Goal: Task Accomplishment & Management: Use online tool/utility

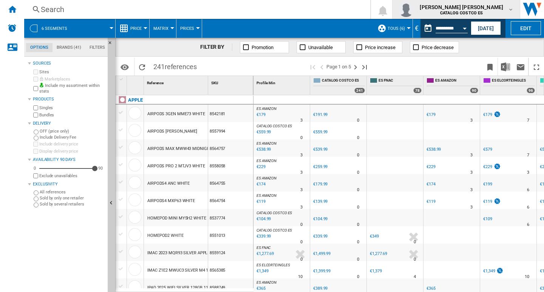
click at [512, 10] on md-icon "button" at bounding box center [511, 9] width 6 height 6
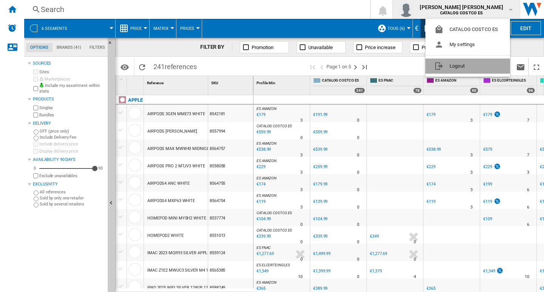
click at [458, 63] on button "Logout" at bounding box center [467, 66] width 85 height 15
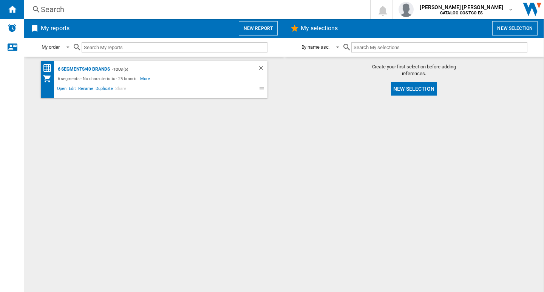
click at [251, 23] on button "New report" at bounding box center [258, 28] width 39 height 14
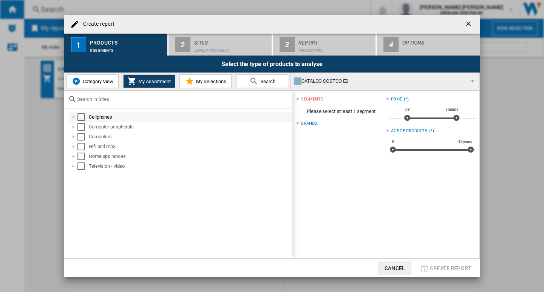
click at [80, 116] on div "Select" at bounding box center [81, 117] width 8 height 8
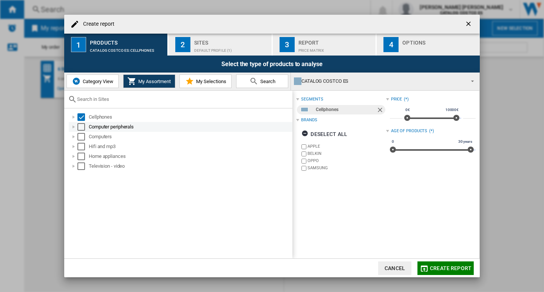
click at [81, 127] on div "Select" at bounding box center [81, 127] width 8 height 8
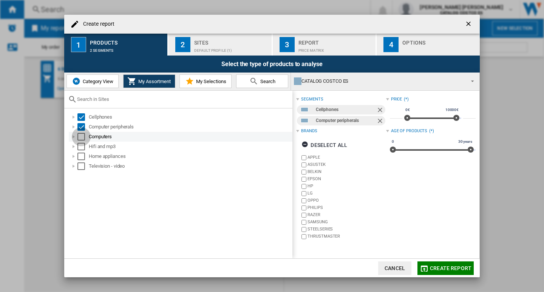
click at [79, 135] on div "Select" at bounding box center [81, 137] width 8 height 8
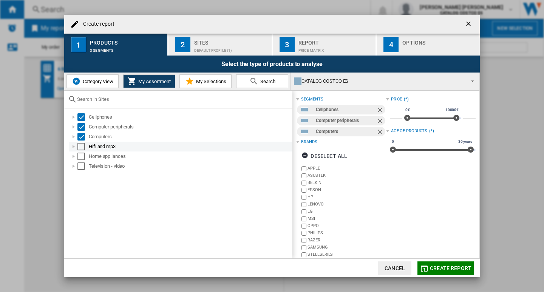
click at [82, 147] on div "Select" at bounding box center [81, 147] width 8 height 8
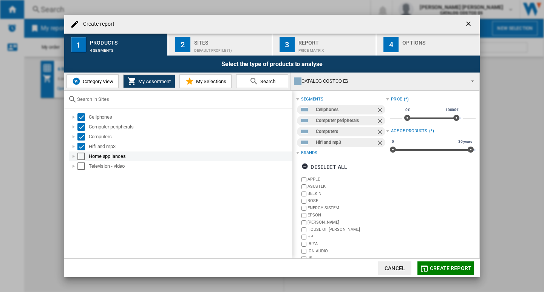
click at [82, 157] on div "Select" at bounding box center [81, 157] width 8 height 8
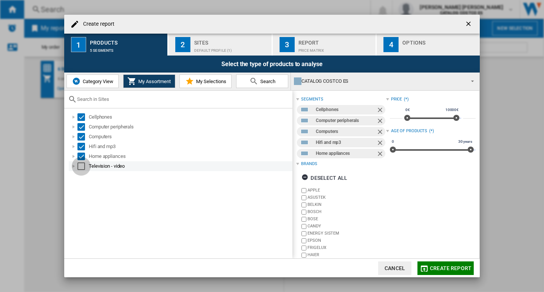
click at [79, 165] on div "Select" at bounding box center [81, 166] width 8 height 8
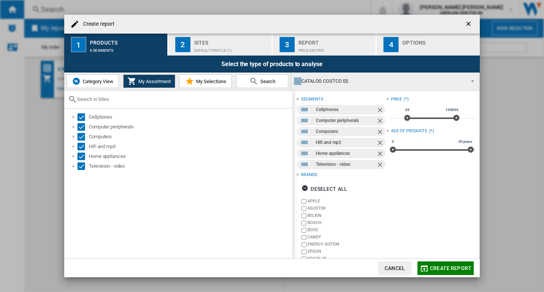
click at [198, 40] on div "Sites" at bounding box center [231, 41] width 74 height 8
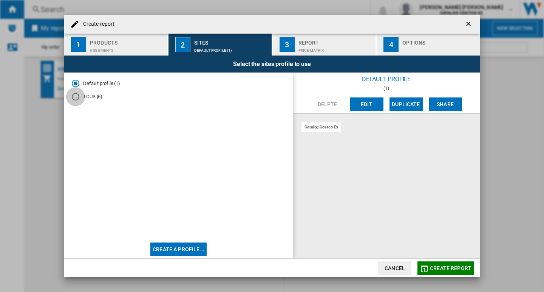
click at [75, 98] on div "TOUS (6)" at bounding box center [76, 97] width 8 height 8
click at [330, 46] on div "Price Matrix" at bounding box center [335, 49] width 74 height 8
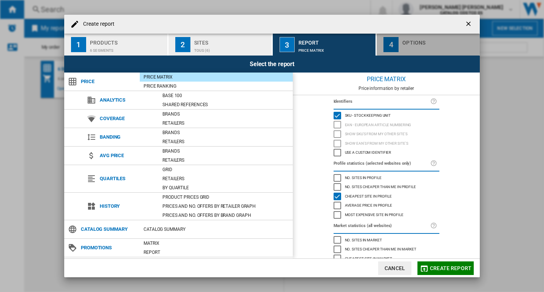
click at [421, 45] on div "button" at bounding box center [439, 49] width 74 height 8
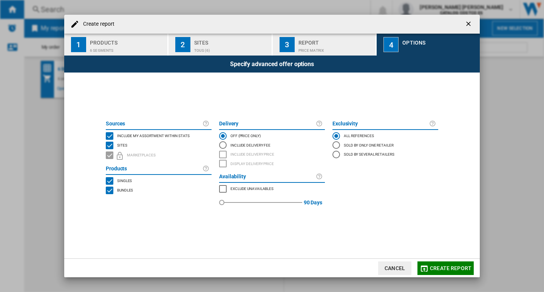
click at [439, 267] on span "Create report" at bounding box center [451, 268] width 42 height 6
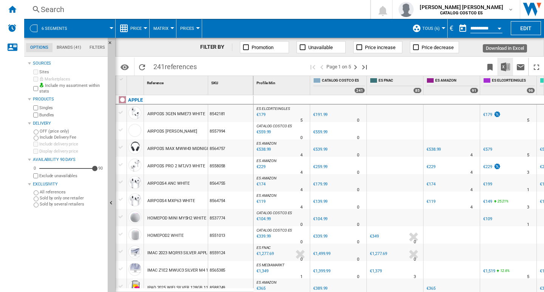
click at [505, 66] on img "Download in Excel" at bounding box center [505, 66] width 9 height 9
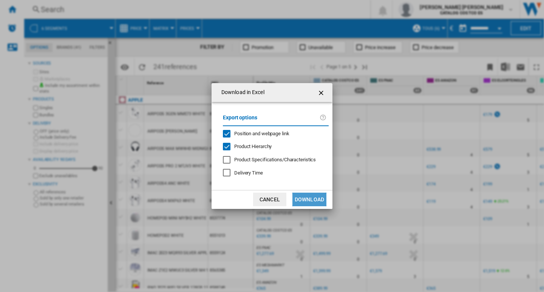
click at [312, 198] on button "Download" at bounding box center [309, 200] width 34 height 14
